Goal: Task Accomplishment & Management: Manage account settings

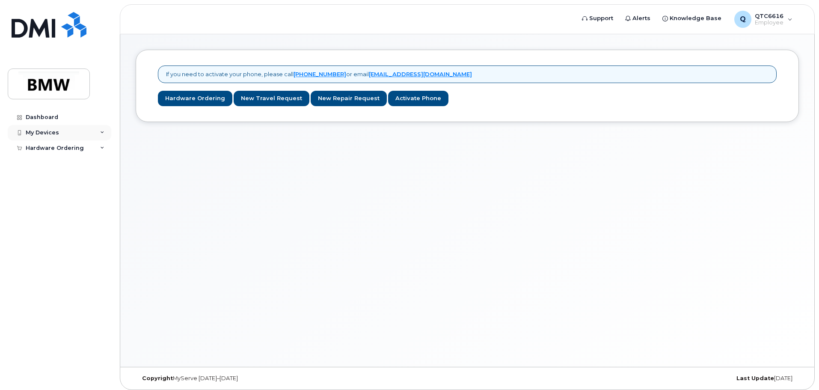
click at [38, 133] on div "My Devices" at bounding box center [42, 132] width 33 height 7
click at [102, 130] on icon at bounding box center [102, 132] width 4 height 4
click at [47, 116] on div "Dashboard" at bounding box center [42, 117] width 33 height 7
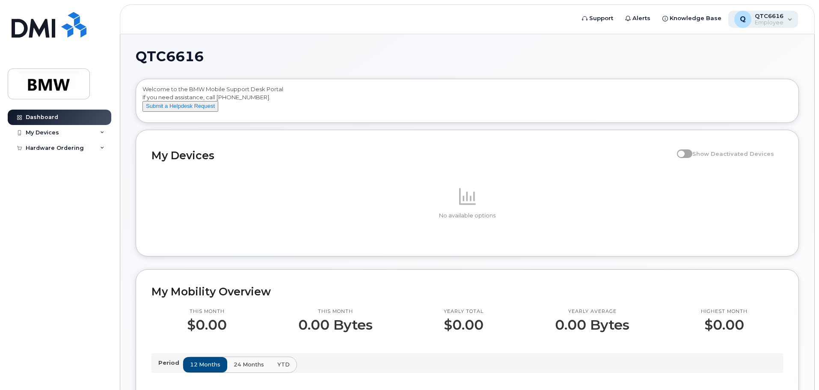
click at [782, 18] on span "QTC6616" at bounding box center [768, 15] width 29 height 7
click at [633, 67] on div "QTC6616 Welcome to the BMW Mobile Support Desk Portal If you need assistance, c…" at bounding box center [467, 392] width 663 height 684
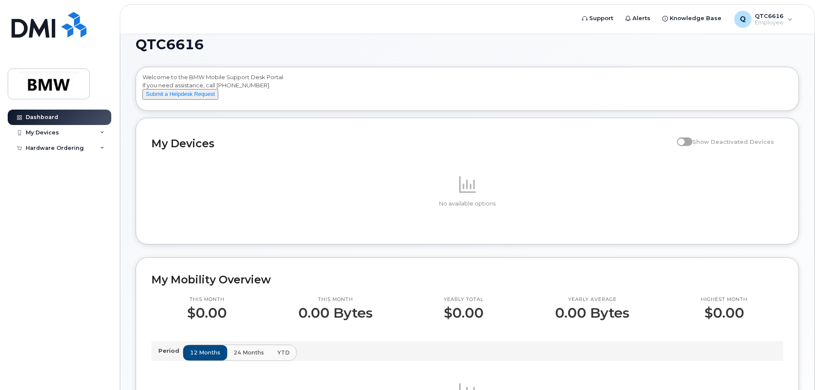
scroll to position [4, 0]
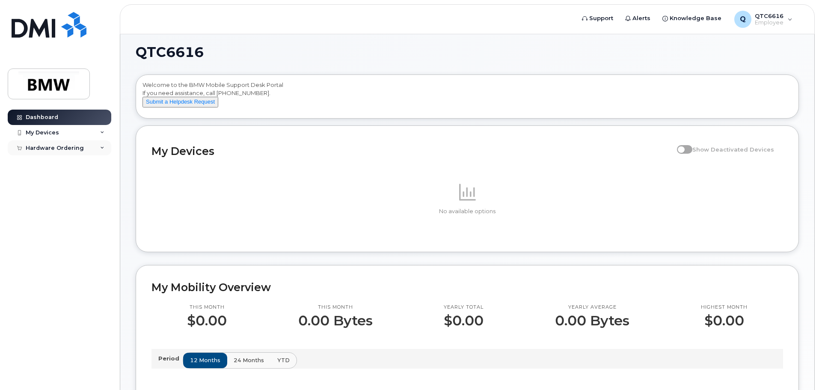
click at [101, 147] on icon at bounding box center [102, 148] width 4 height 4
click at [71, 130] on div "My Devices" at bounding box center [59, 132] width 103 height 15
click at [52, 148] on div "Add Device" at bounding box center [47, 149] width 34 height 8
